Goal: Navigation & Orientation: Understand site structure

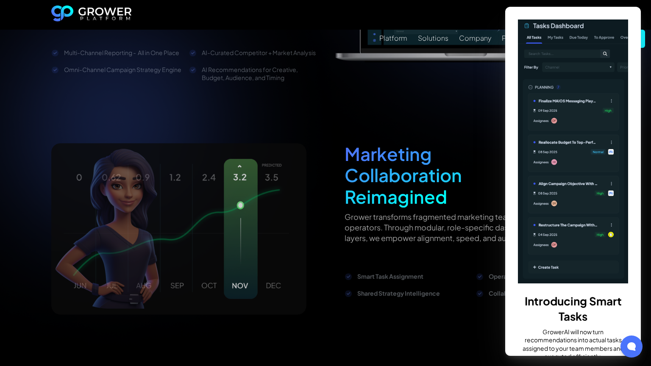
scroll to position [1305, 0]
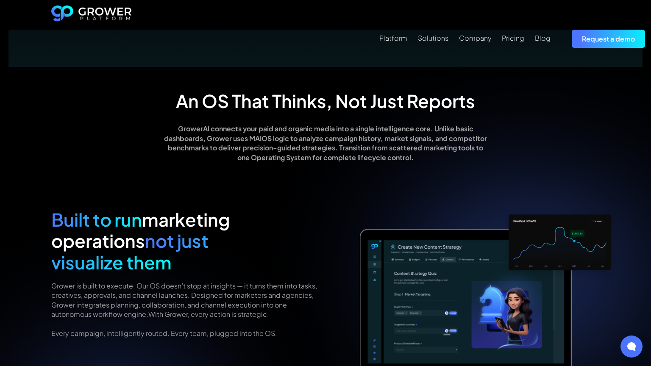
scroll to position [986, 0]
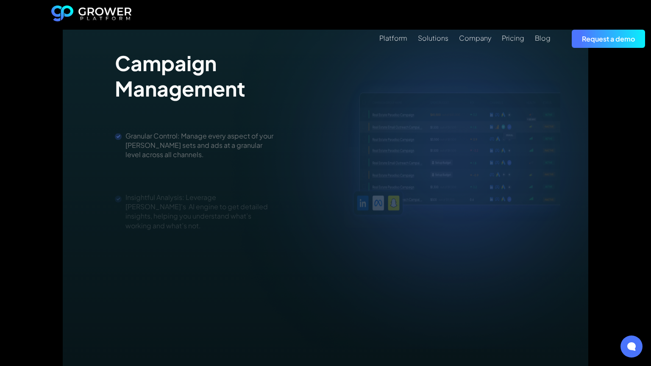
scroll to position [1305, 0]
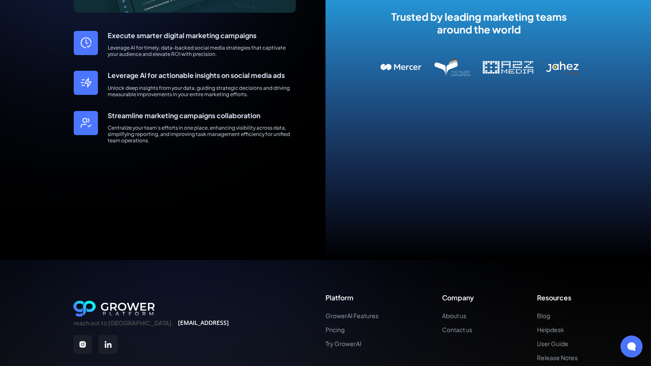
scroll to position [446, 0]
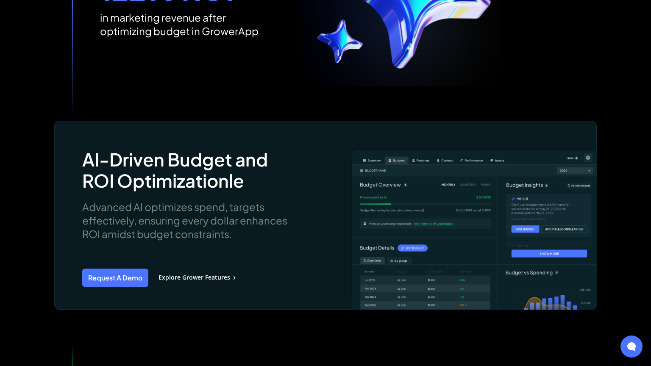
scroll to position [1016, 0]
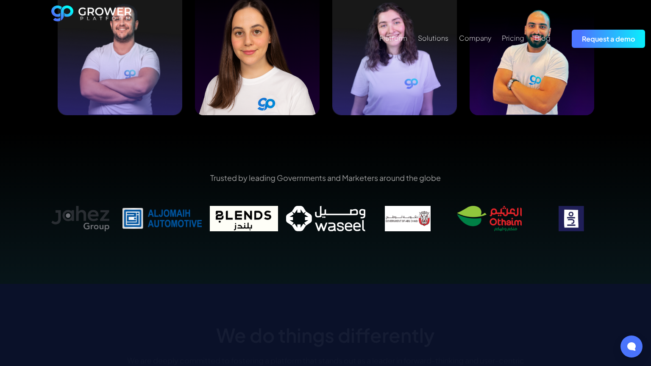
scroll to position [1305, 0]
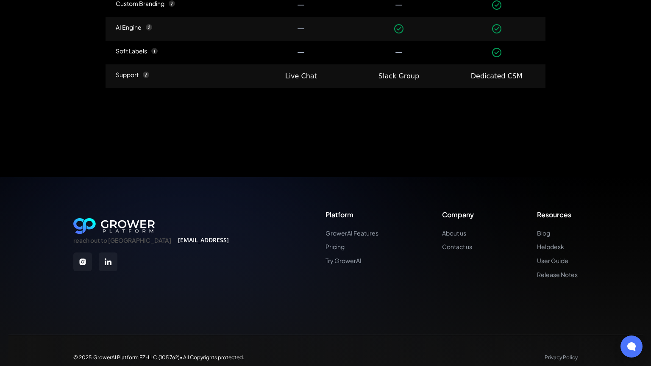
scroll to position [1276, 0]
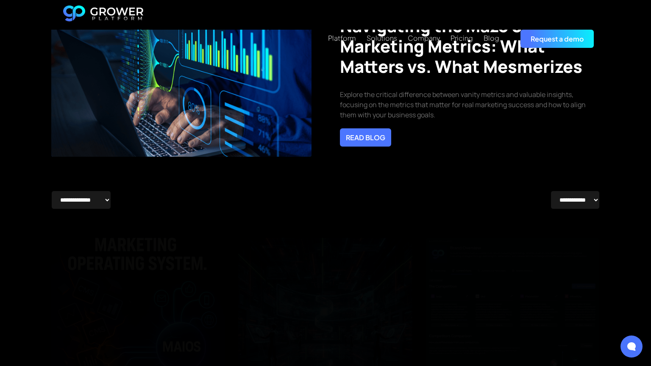
scroll to position [1305, 0]
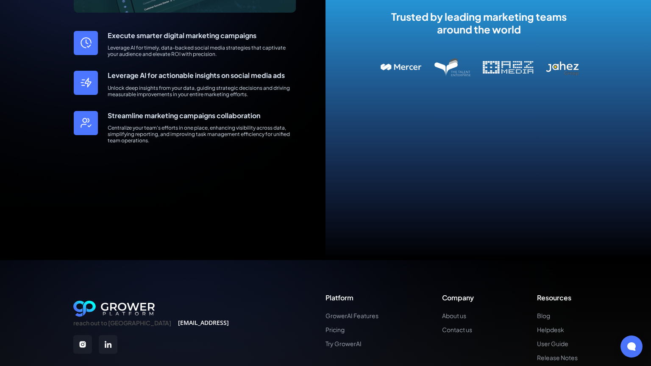
scroll to position [446, 0]
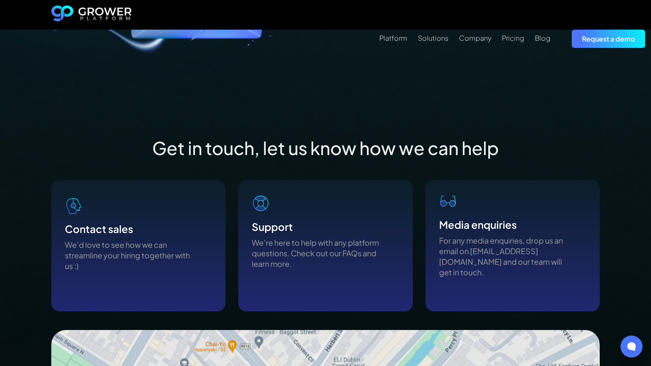
scroll to position [668, 0]
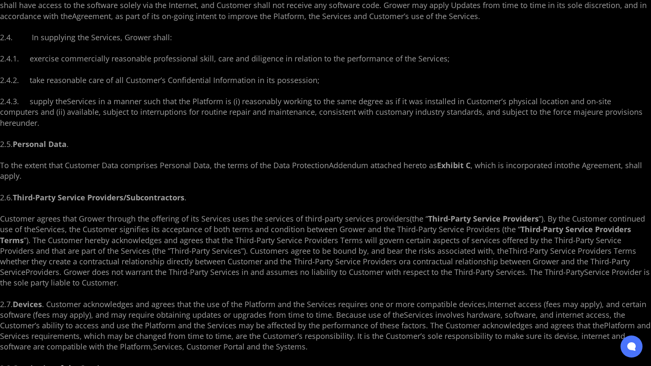
scroll to position [1394, 0]
